Goal: Transaction & Acquisition: Purchase product/service

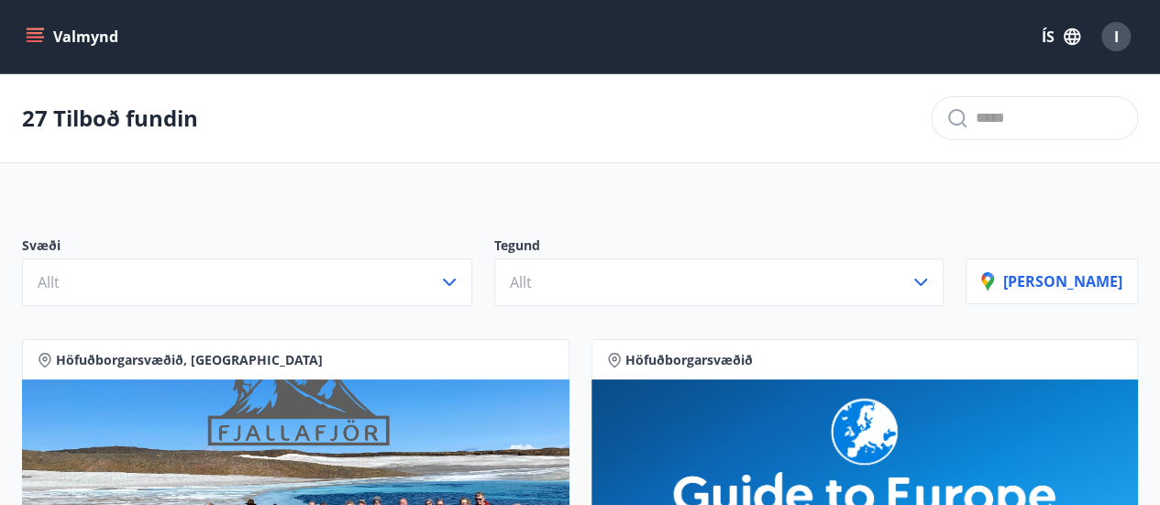
click at [594, 122] on div "27 Tilboð fundin" at bounding box center [580, 118] width 1160 height 89
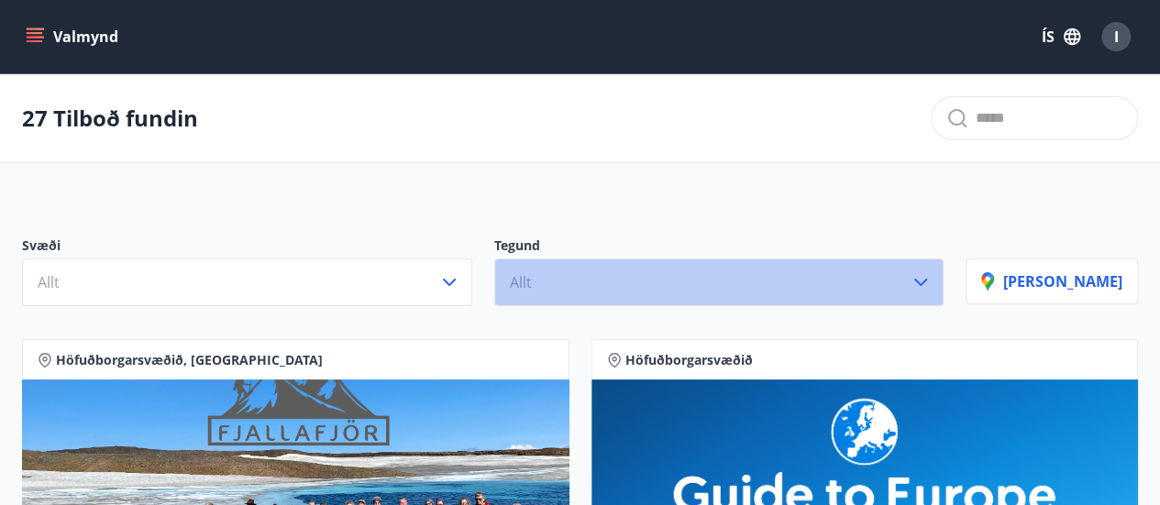
click at [881, 272] on button "Allt" at bounding box center [719, 283] width 450 height 48
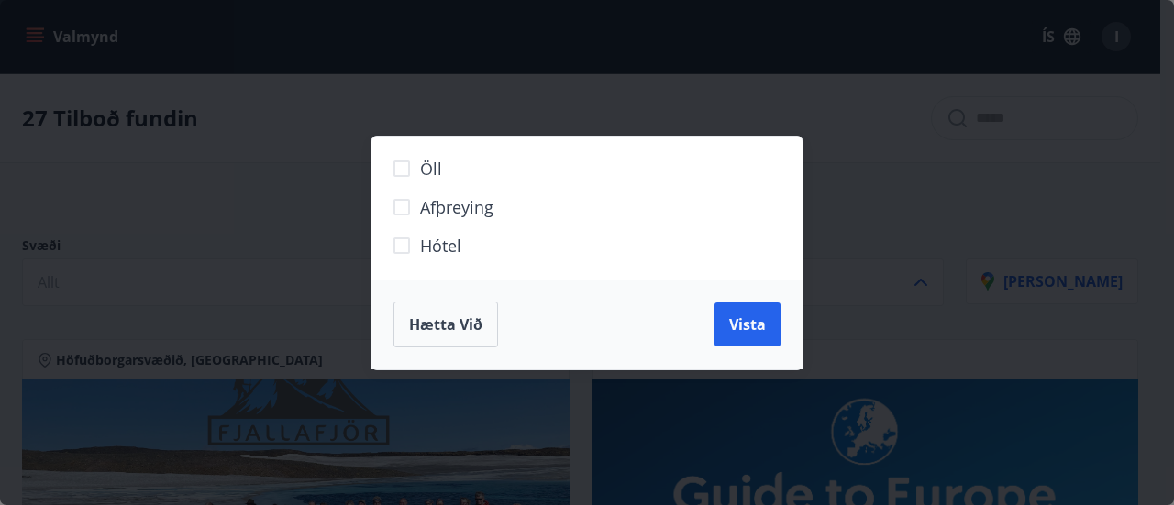
click at [431, 240] on span "Hótel" at bounding box center [440, 246] width 41 height 24
click at [743, 328] on span "Vista" at bounding box center [747, 325] width 37 height 20
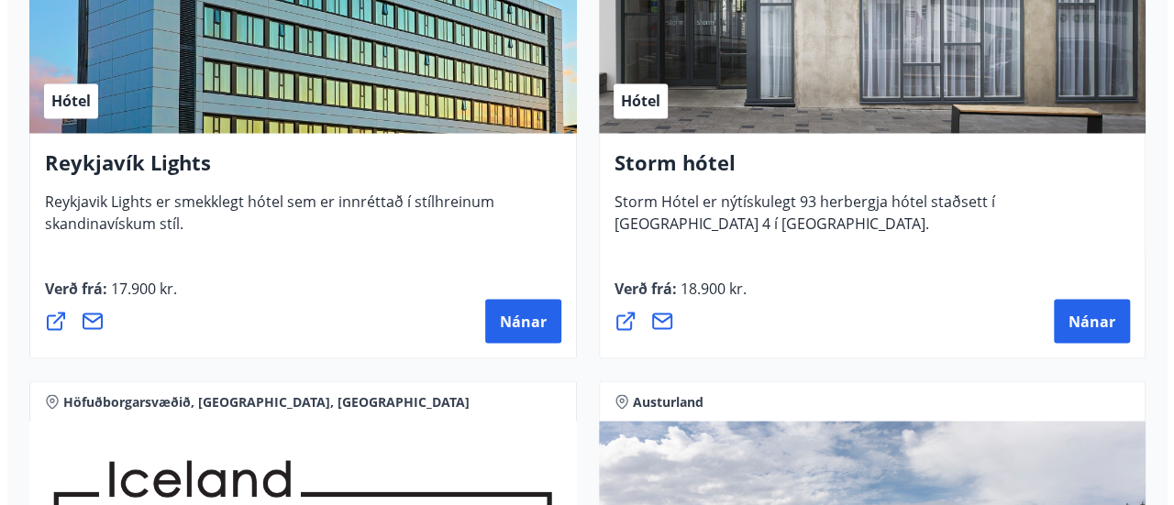
scroll to position [1614, 0]
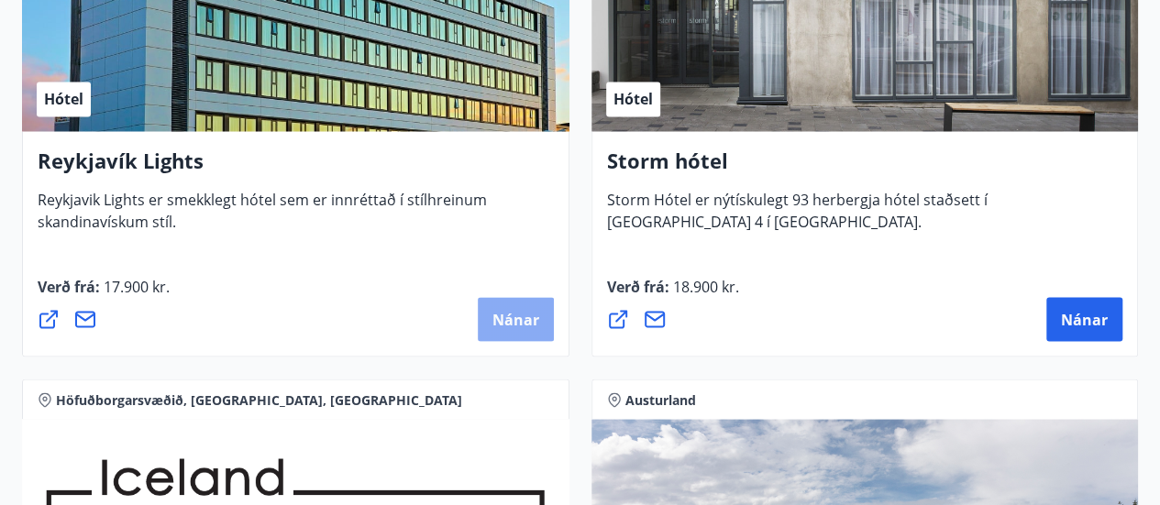
click at [495, 312] on span "Nánar" at bounding box center [516, 319] width 47 height 20
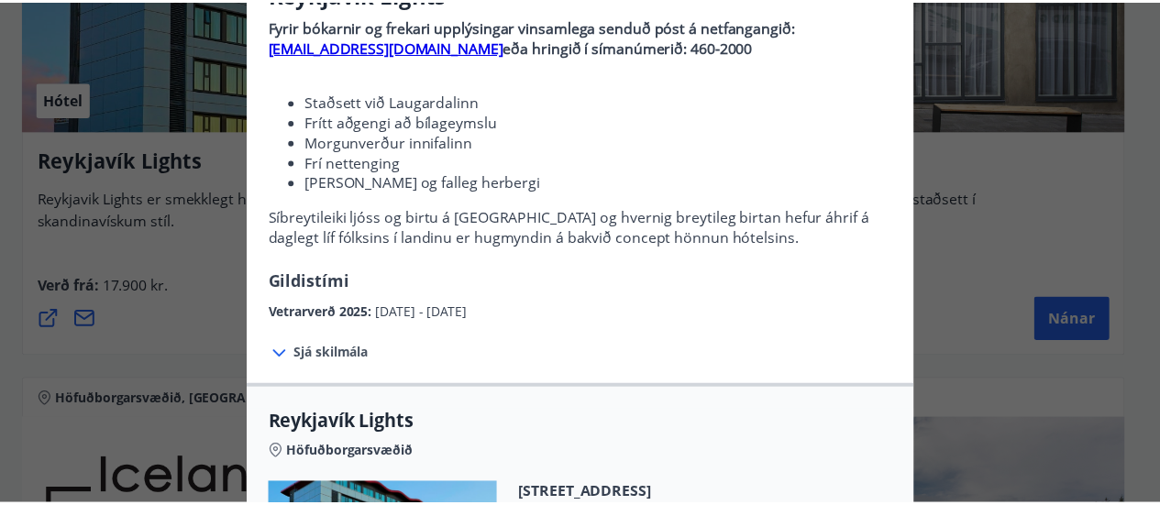
scroll to position [0, 0]
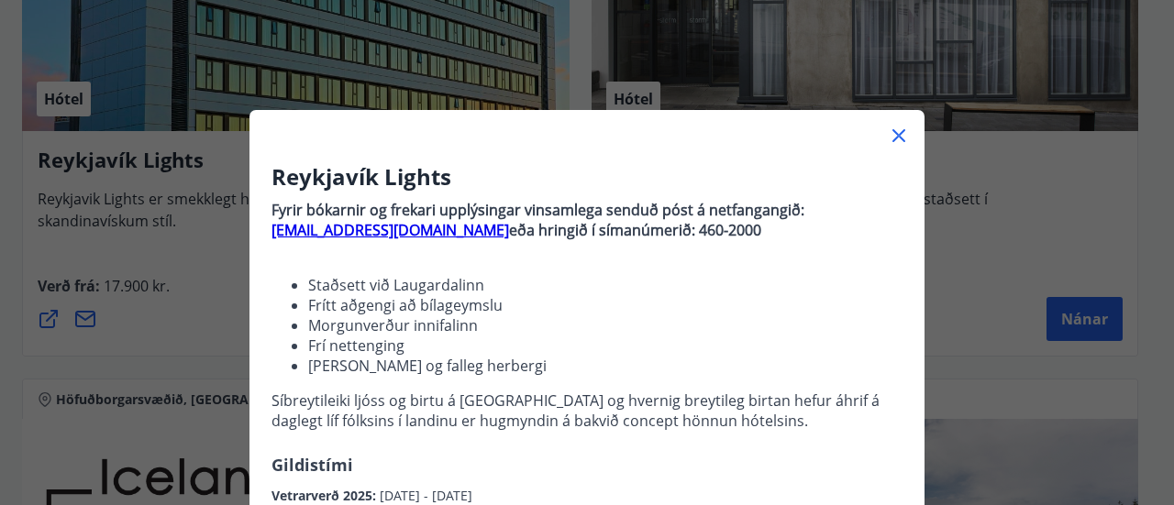
click at [895, 131] on icon at bounding box center [899, 135] width 13 height 13
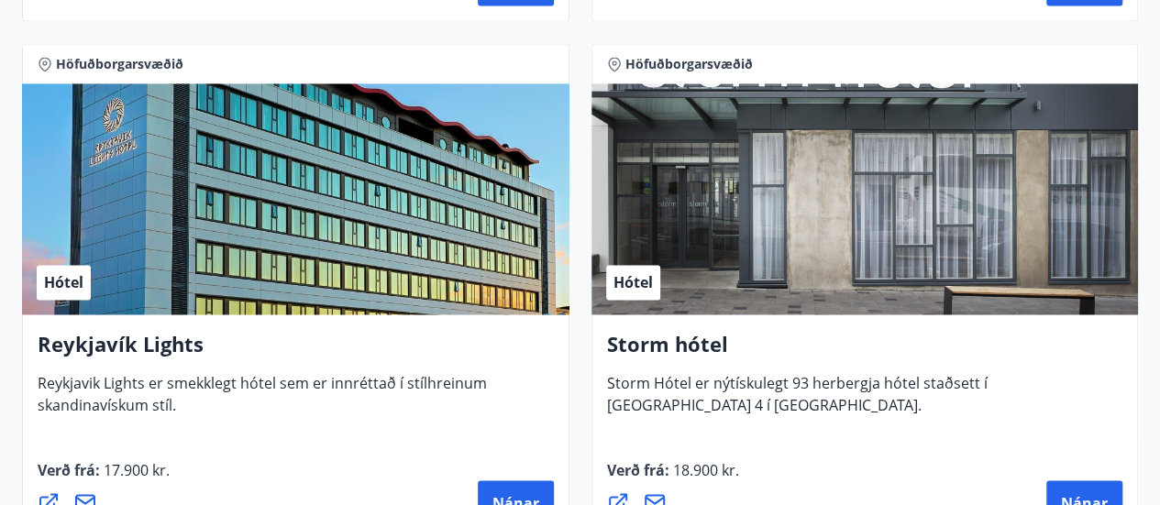
scroll to position [1429, 0]
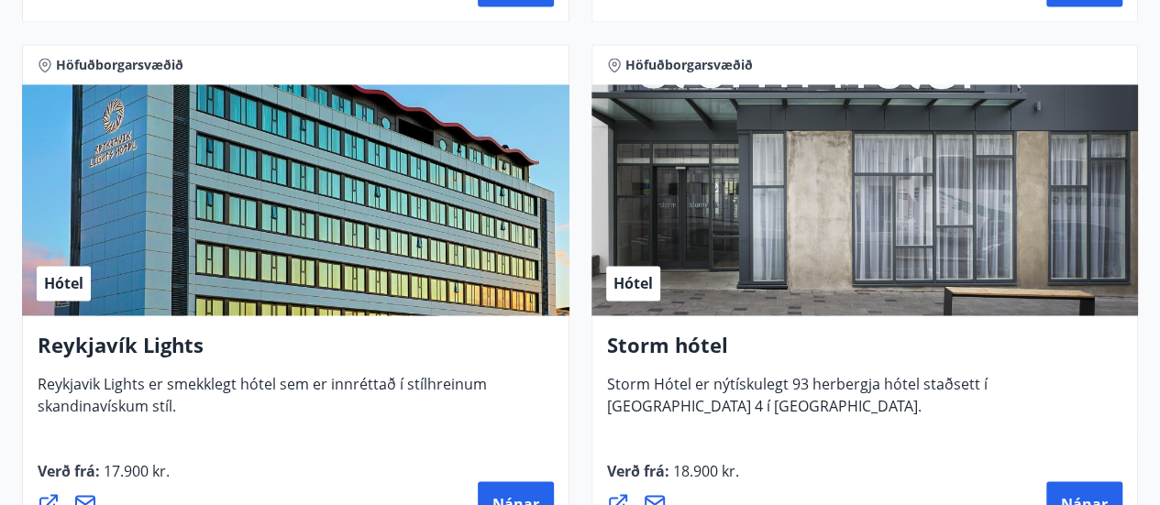
click at [875, 282] on div "Hótel" at bounding box center [866, 199] width 548 height 231
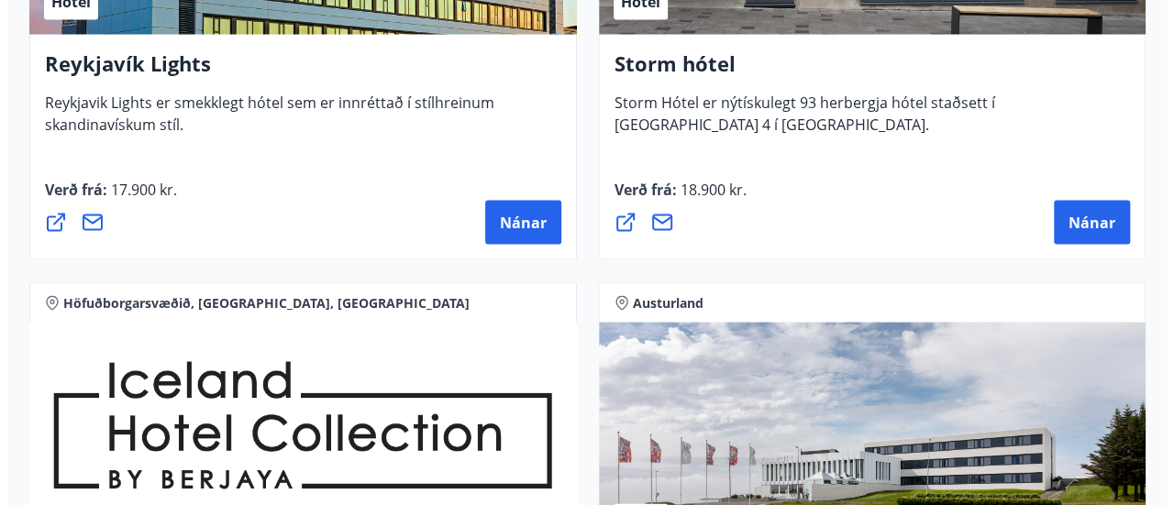
scroll to position [1712, 0]
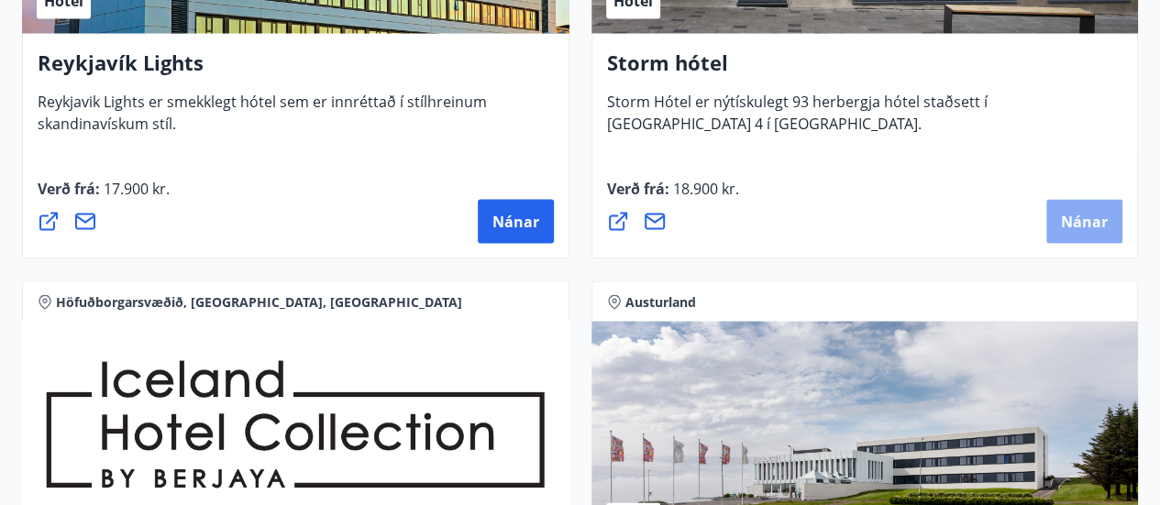
click at [1085, 218] on span "Nánar" at bounding box center [1084, 221] width 47 height 20
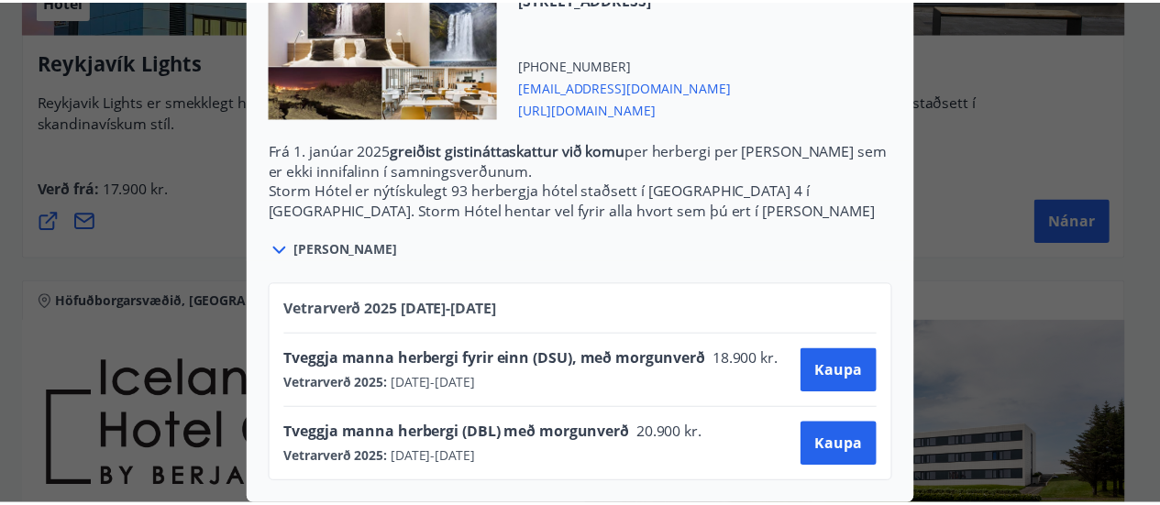
scroll to position [0, 0]
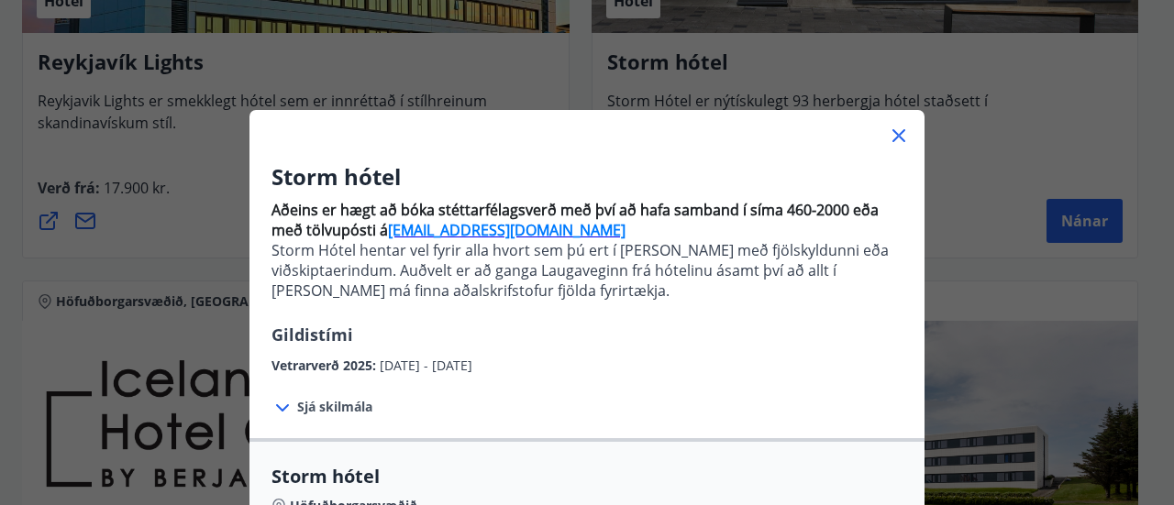
click at [61, 328] on div "Storm hótel Aðeins er hægt að bóka stéttarfélagsverð með því að hafa samband í …" at bounding box center [587, 252] width 1174 height 505
click at [893, 133] on icon at bounding box center [899, 135] width 13 height 13
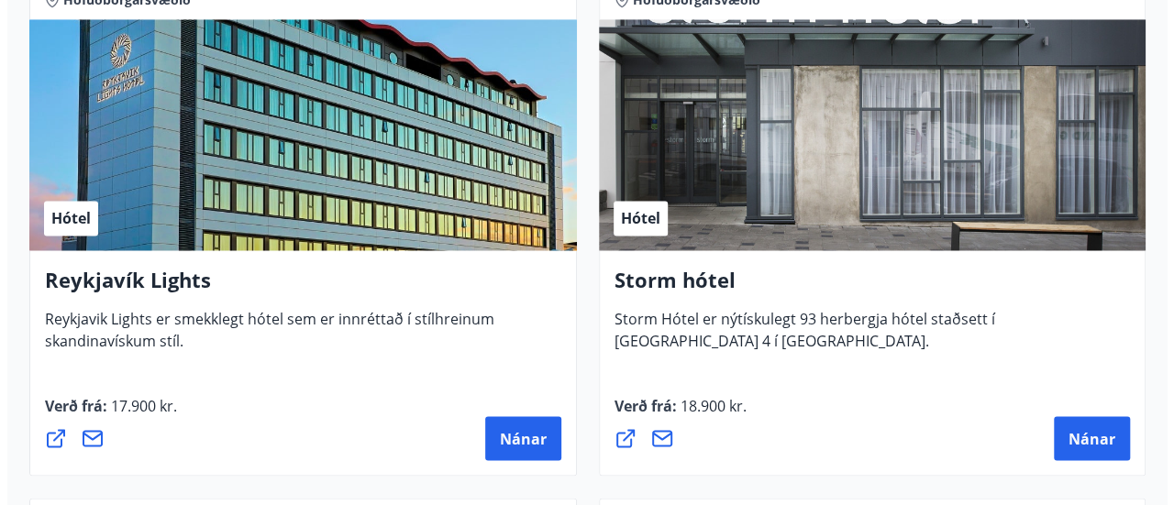
scroll to position [1495, 0]
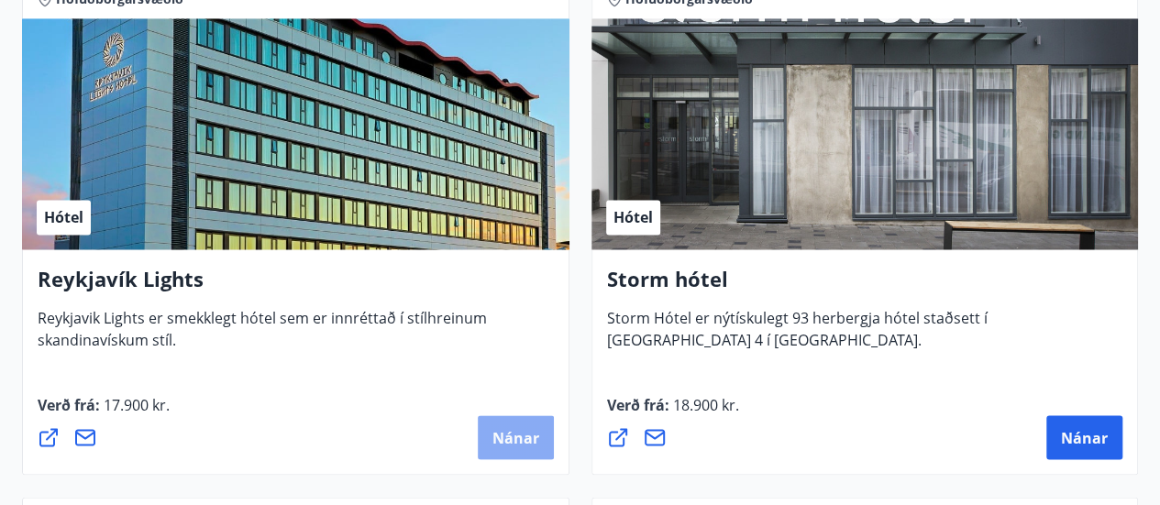
click at [525, 441] on span "Nánar" at bounding box center [516, 438] width 47 height 20
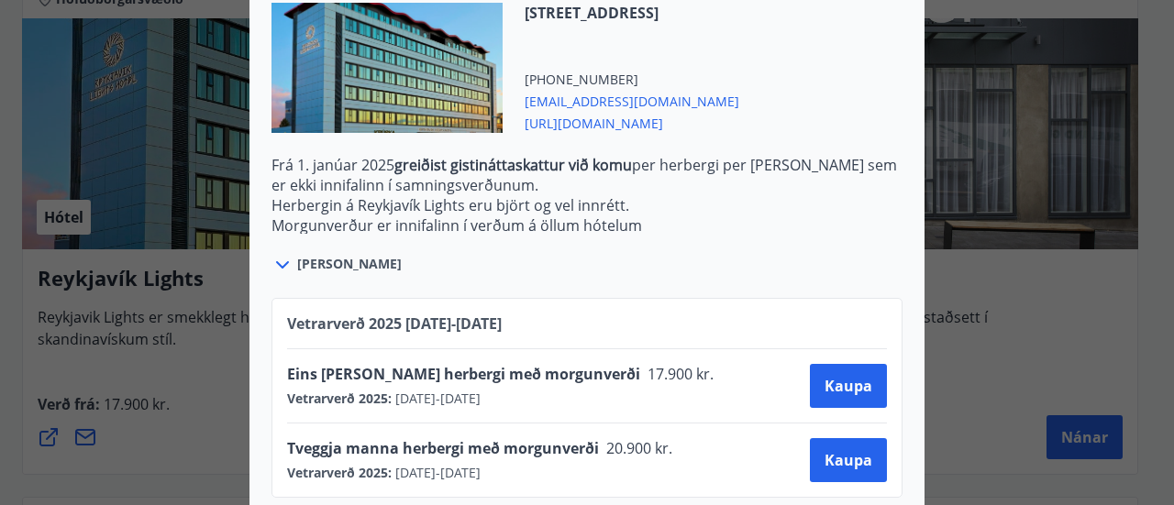
scroll to position [692, 0]
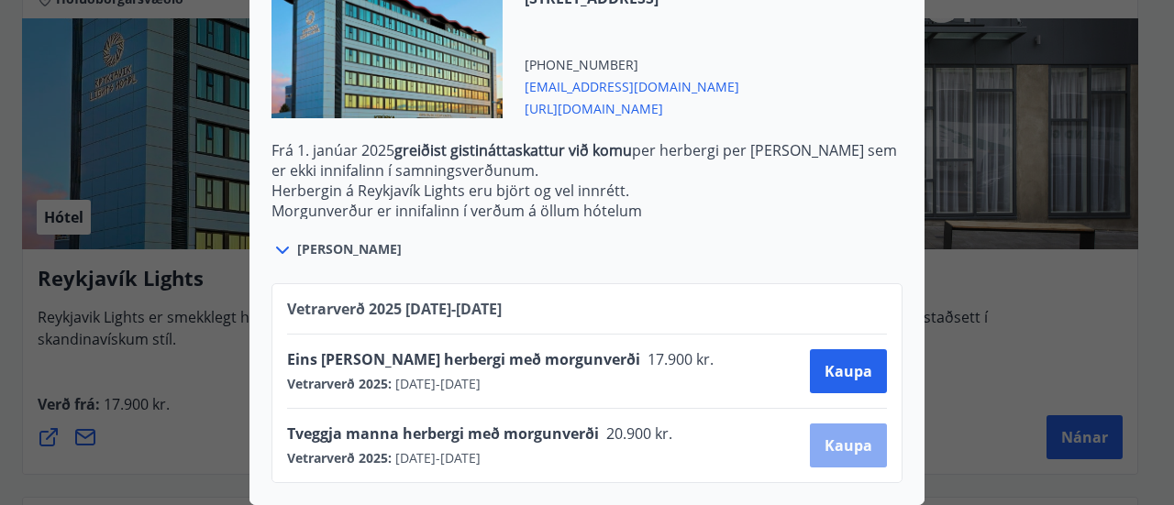
click at [866, 438] on button "Kaupa" at bounding box center [848, 446] width 77 height 44
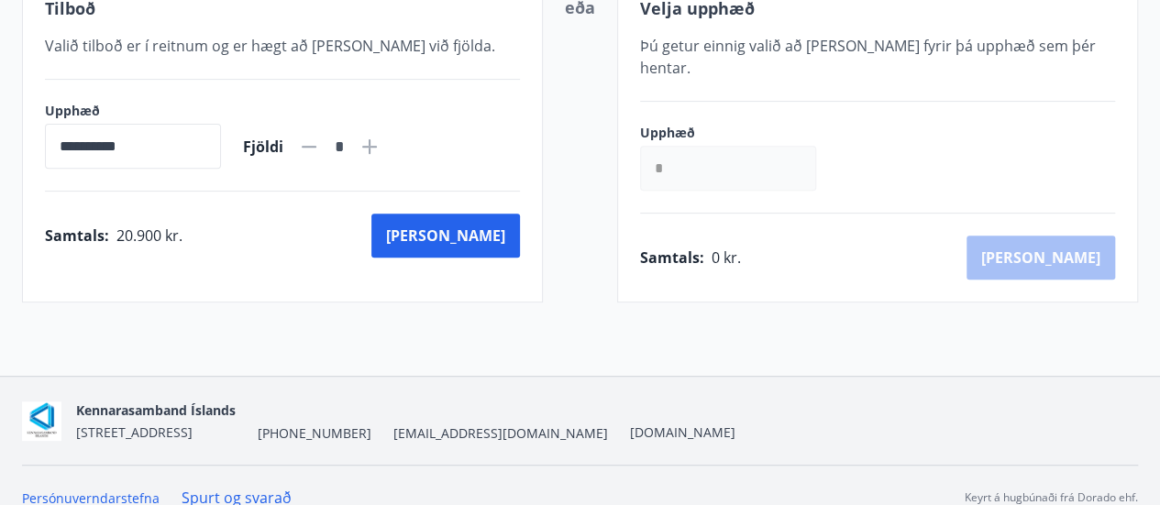
scroll to position [395, 0]
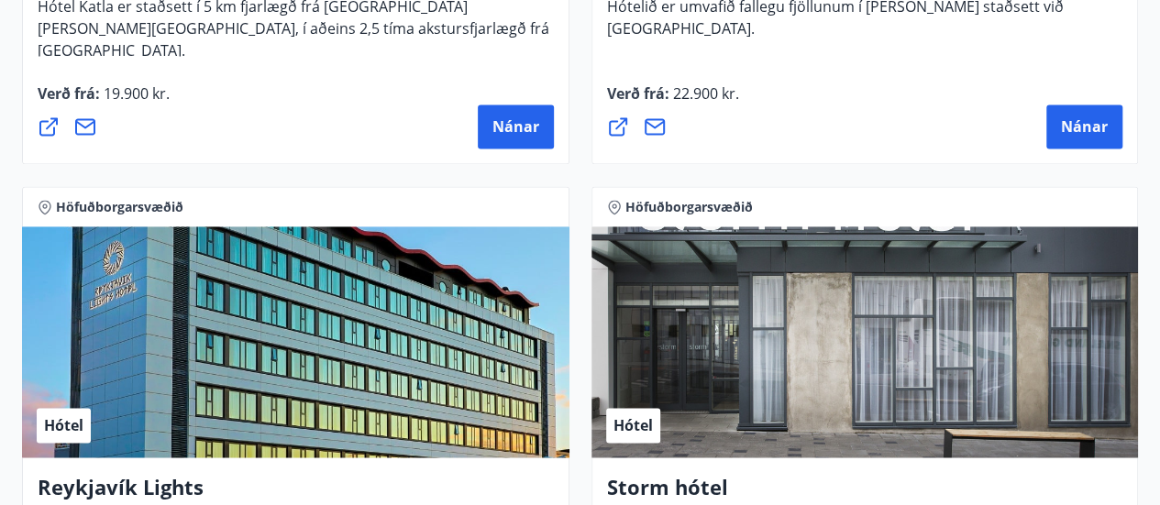
scroll to position [1286, 0]
